Goal: Task Accomplishment & Management: Manage account settings

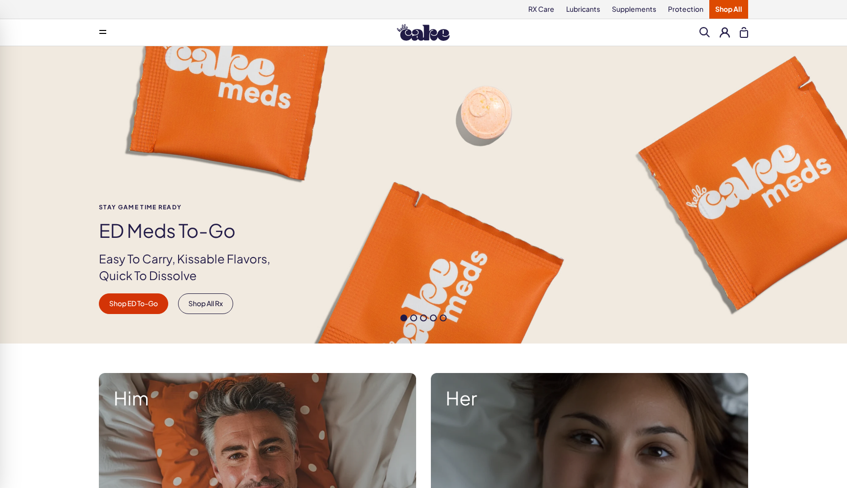
click at [726, 34] on button at bounding box center [725, 32] width 10 height 10
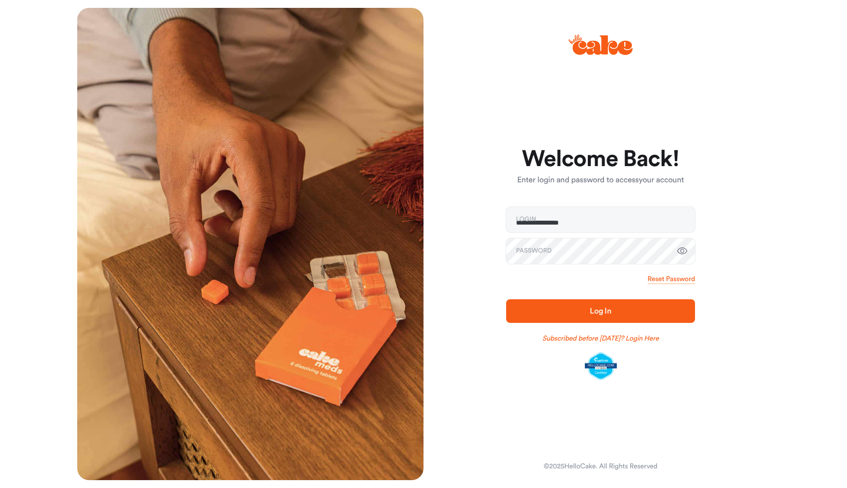
type input "**********"
click at [601, 311] on button "Log In" at bounding box center [600, 312] width 189 height 24
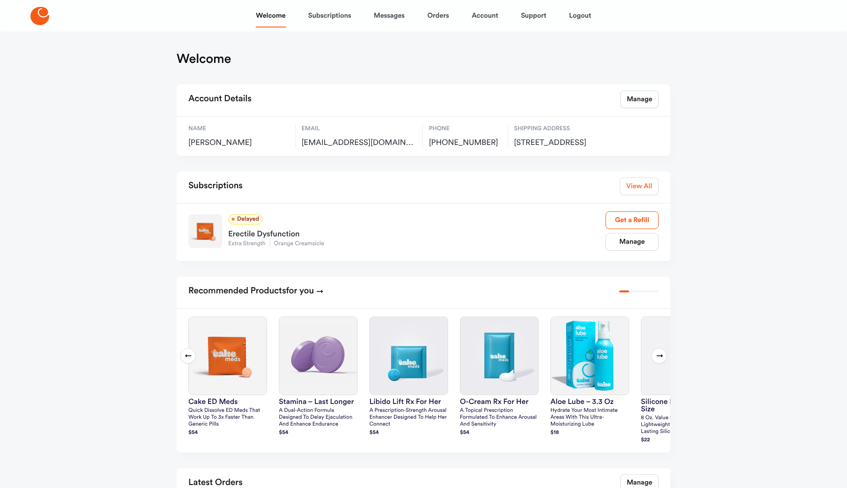
click at [636, 195] on link "View All" at bounding box center [639, 187] width 39 height 18
